Goal: Information Seeking & Learning: Stay updated

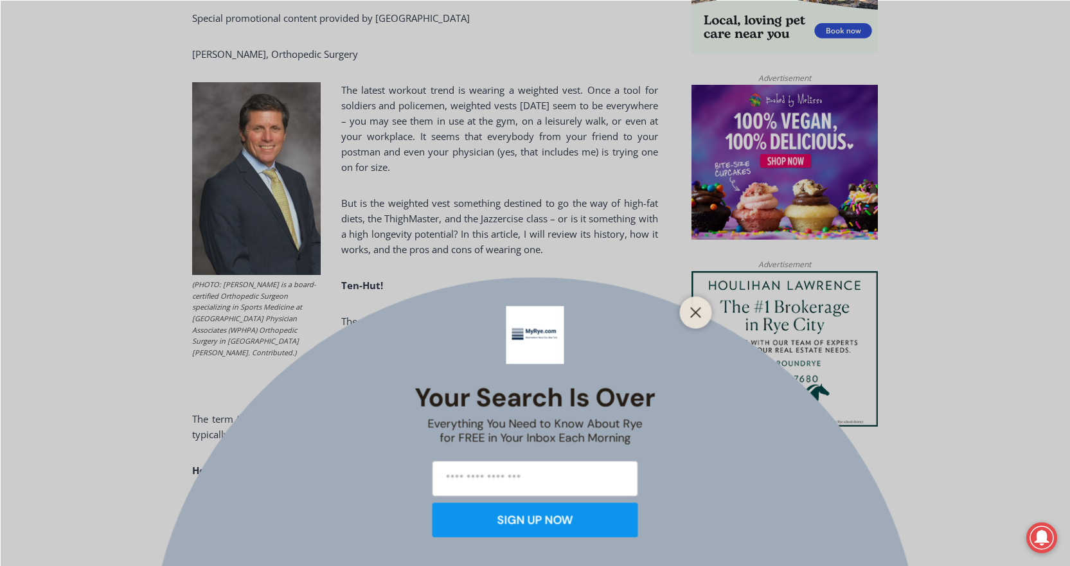
scroll to position [975, 0]
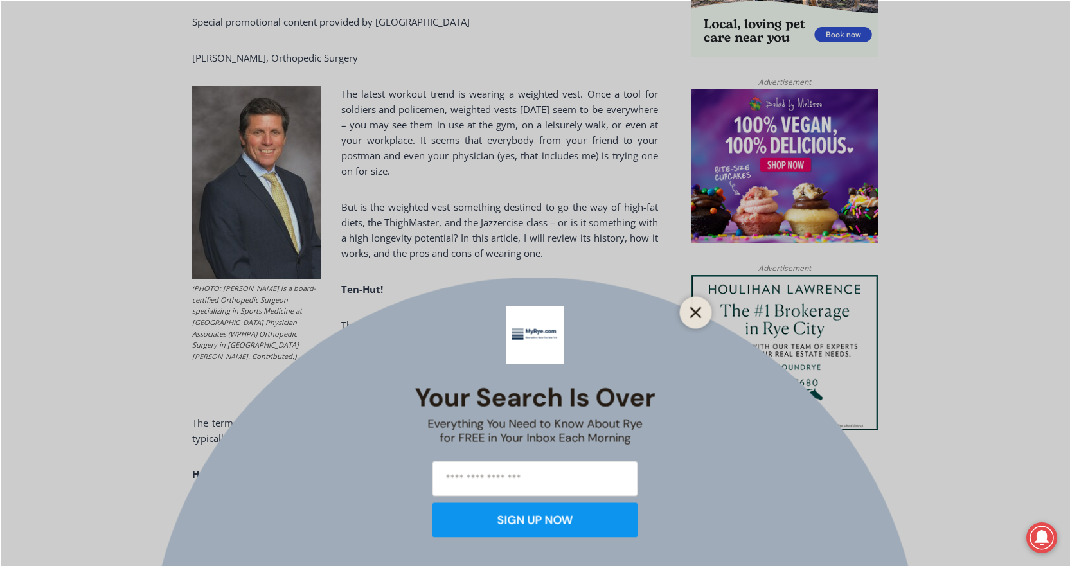
click at [696, 311] on icon "Close" at bounding box center [696, 313] width 12 height 12
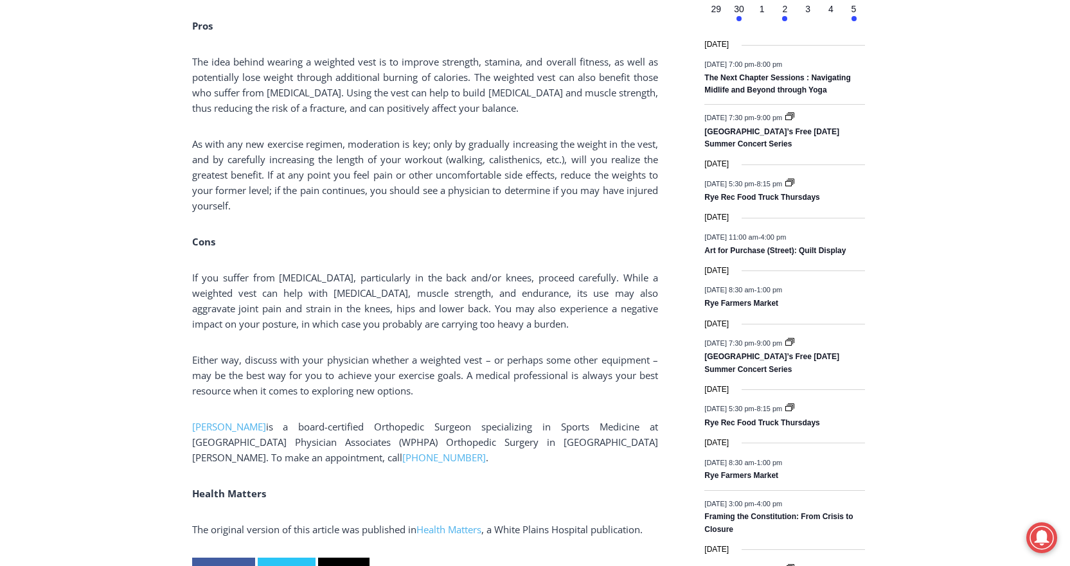
scroll to position [1644, 0]
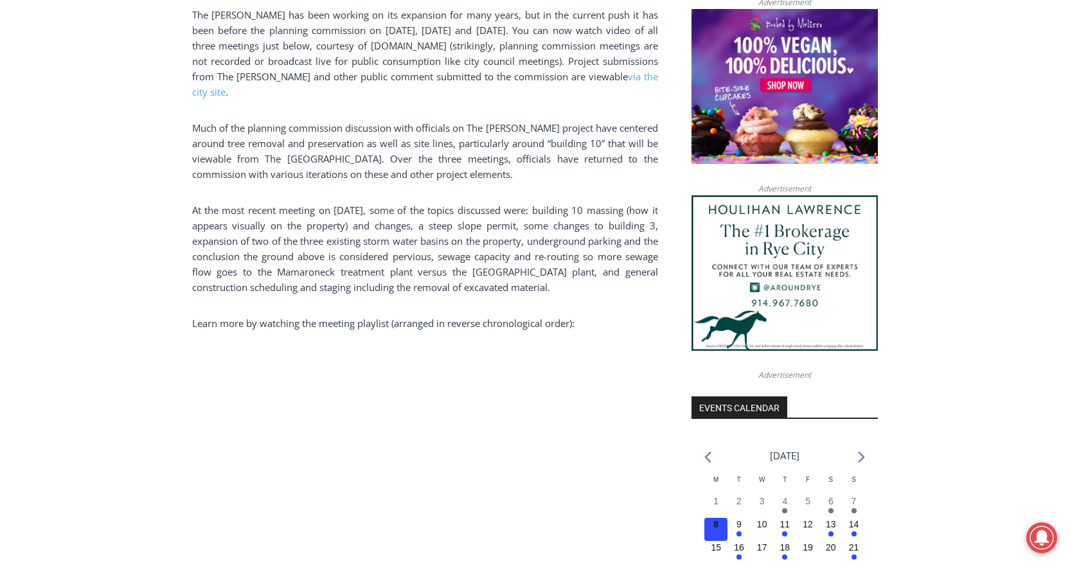
scroll to position [1062, 0]
